Goal: Information Seeking & Learning: Learn about a topic

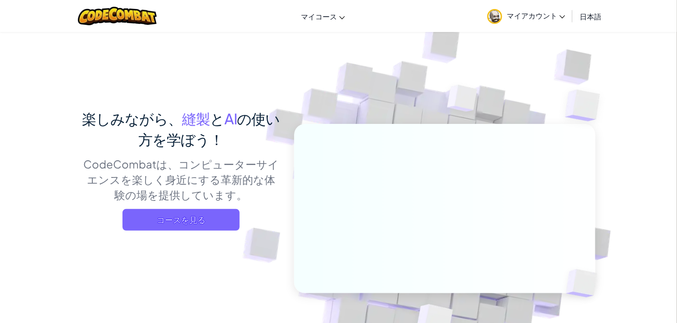
click at [524, 17] on font "マイアカウント" at bounding box center [532, 15] width 50 height 9
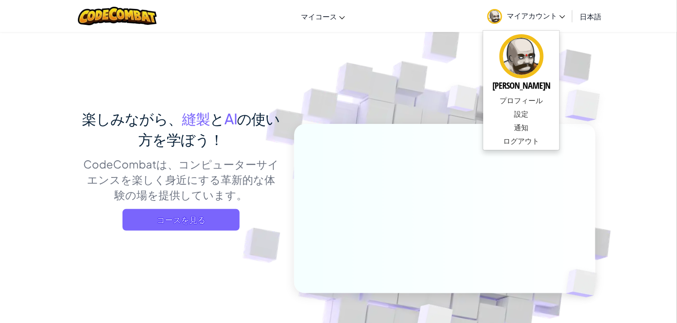
drag, startPoint x: 582, startPoint y: 64, endPoint x: 557, endPoint y: 65, distance: 25.7
click at [582, 64] on img at bounding box center [438, 198] width 500 height 500
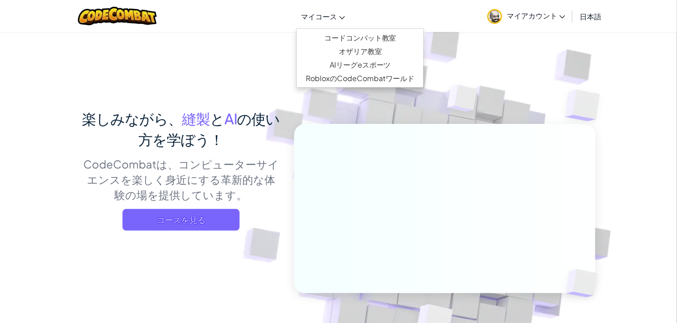
click at [326, 17] on font "マイコース" at bounding box center [319, 16] width 36 height 9
click at [333, 9] on link "マイコース" at bounding box center [322, 16] width 53 height 24
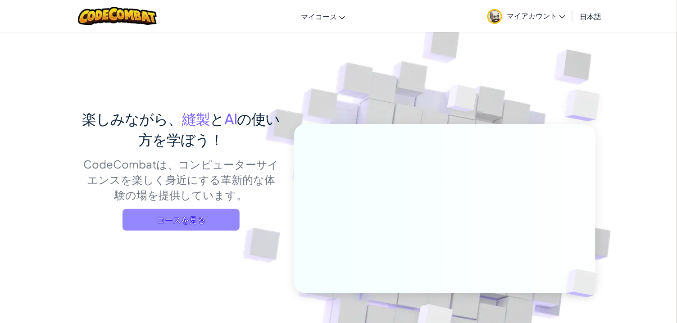
click at [189, 217] on font "コースを見る" at bounding box center [181, 219] width 49 height 10
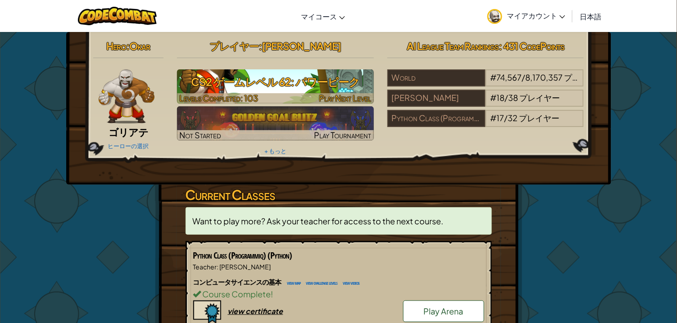
click at [279, 80] on h3 "CS2 ゲームレベル 62: パワーピーク" at bounding box center [275, 82] width 197 height 20
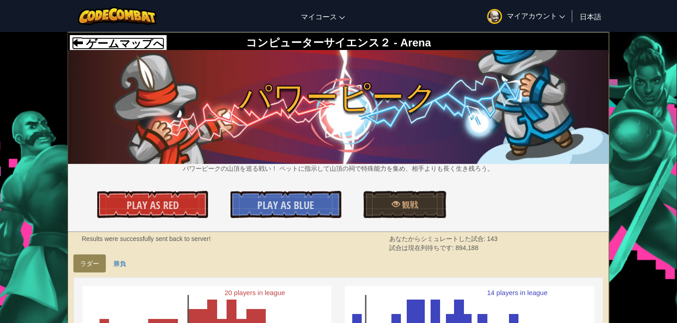
click at [140, 44] on span "ゲームマップへ" at bounding box center [123, 43] width 81 height 12
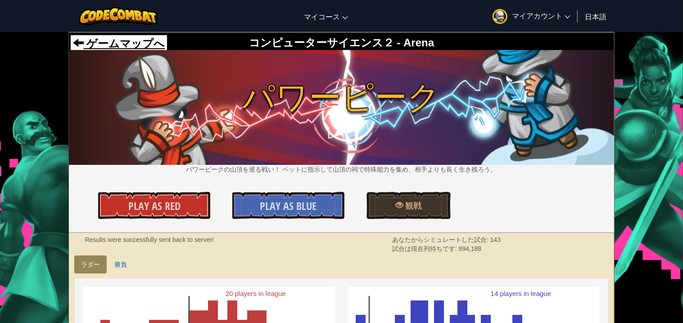
select select "ja"
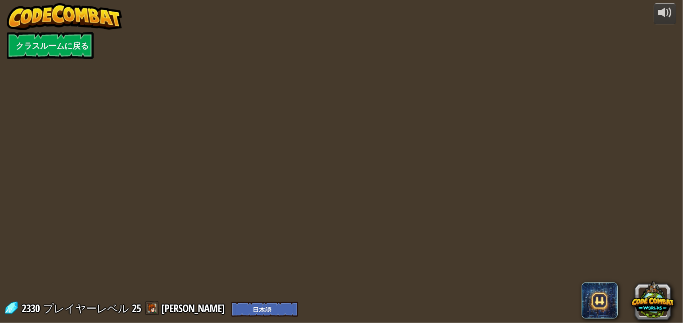
select select "ja"
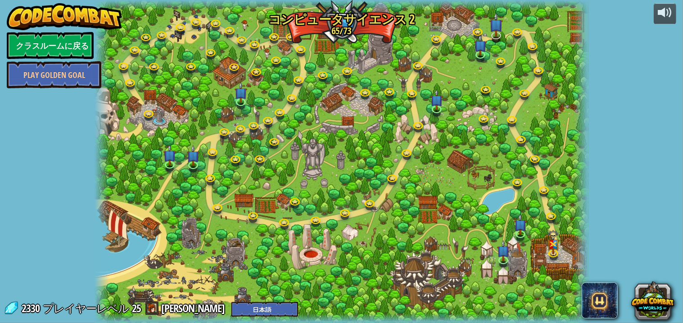
select select "ja"
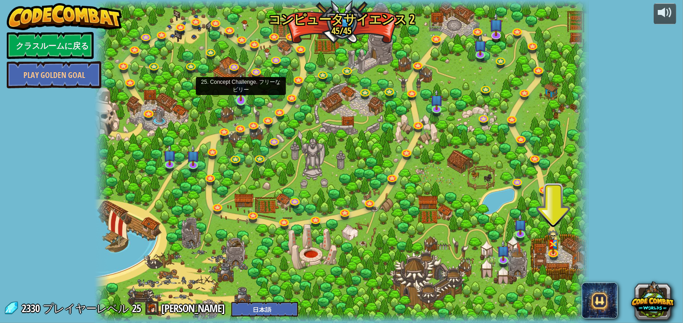
click at [242, 91] on img at bounding box center [241, 87] width 12 height 28
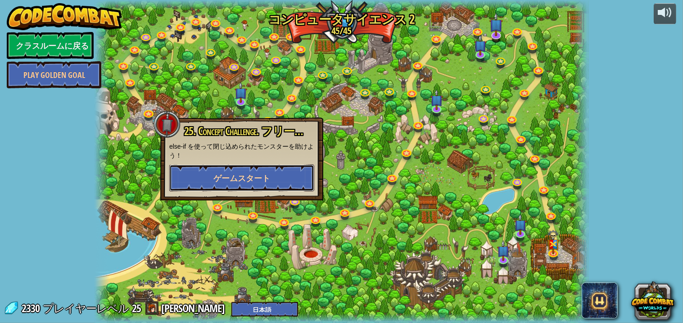
drag, startPoint x: 202, startPoint y: 170, endPoint x: 200, endPoint y: 164, distance: 6.3
click at [200, 164] on button "ゲームスタート" at bounding box center [241, 177] width 145 height 27
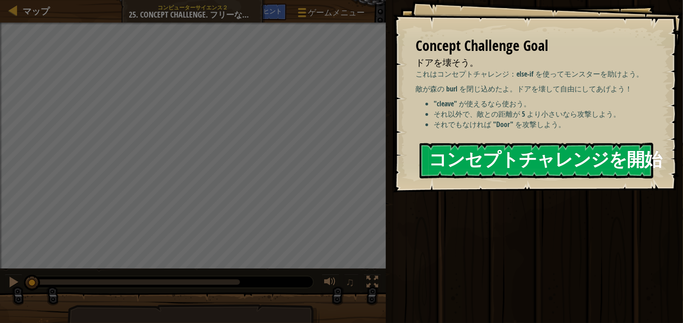
click at [497, 163] on button "コンセプトチャレンジを開始" at bounding box center [537, 161] width 234 height 36
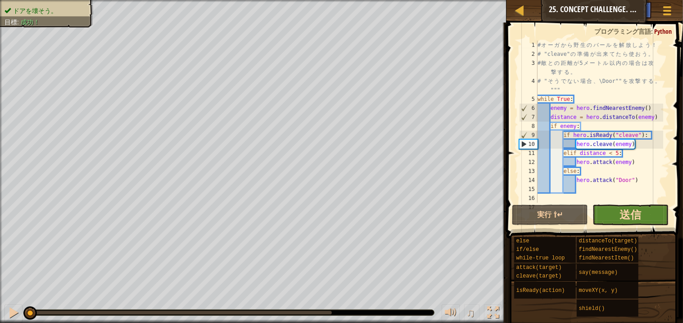
drag, startPoint x: 625, startPoint y: 225, endPoint x: 625, endPoint y: 218, distance: 6.8
click at [625, 225] on span at bounding box center [596, 117] width 184 height 242
click at [622, 207] on span "送信" at bounding box center [631, 214] width 22 height 14
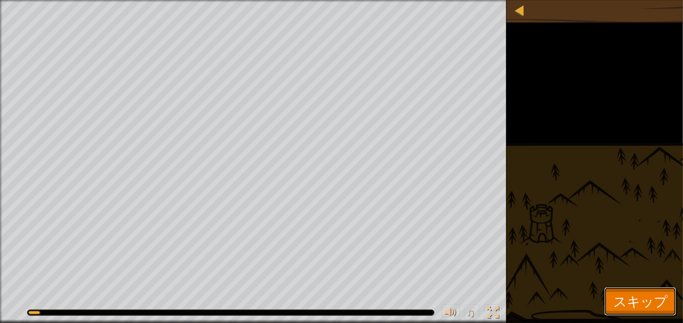
click at [647, 297] on span "スキップ" at bounding box center [640, 301] width 54 height 18
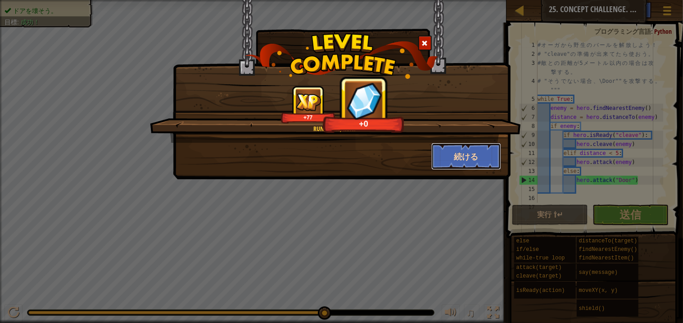
click at [478, 156] on button "続ける" at bounding box center [466, 156] width 70 height 27
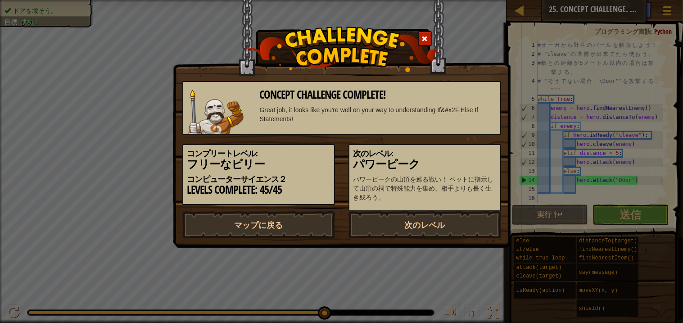
click at [430, 38] on div at bounding box center [425, 38] width 14 height 15
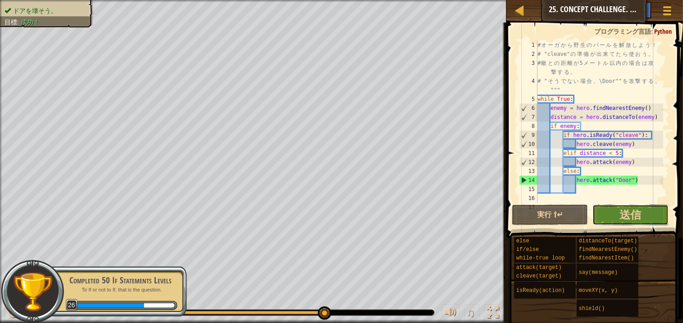
click at [642, 216] on button "送信" at bounding box center [631, 214] width 76 height 21
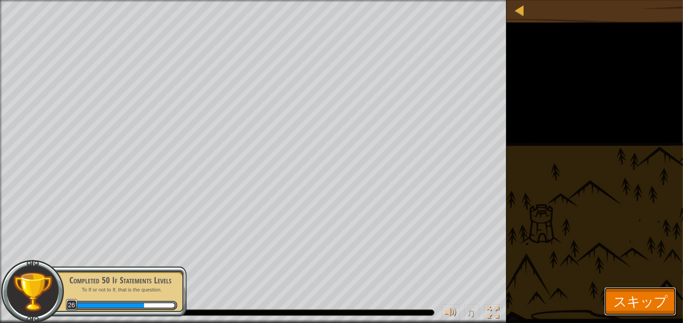
click at [624, 299] on span "スキップ" at bounding box center [640, 301] width 54 height 18
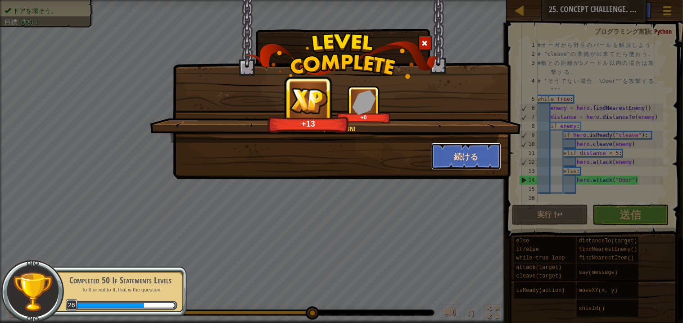
click at [475, 154] on button "続ける" at bounding box center [466, 156] width 70 height 27
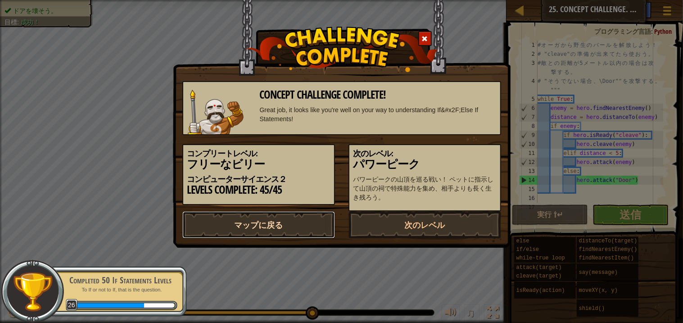
click at [297, 225] on link "マップに戻る" at bounding box center [258, 224] width 153 height 27
select select "ja"
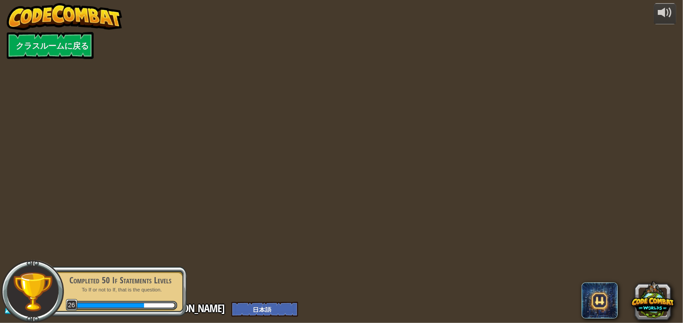
select select "ja"
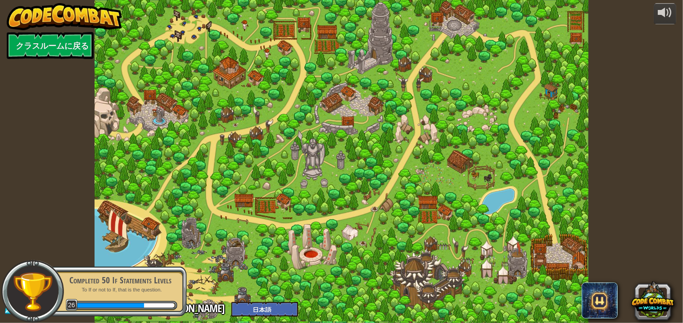
select select "ja"
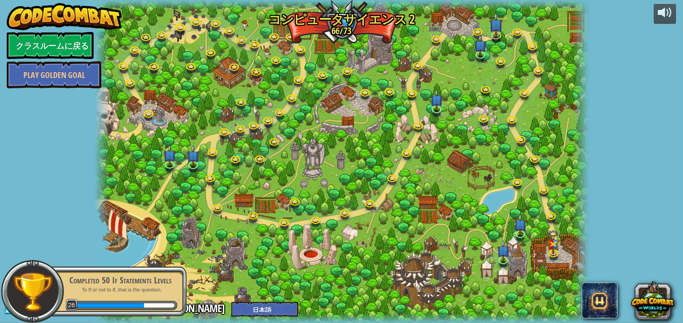
select select "ja"
